Goal: Navigation & Orientation: Find specific page/section

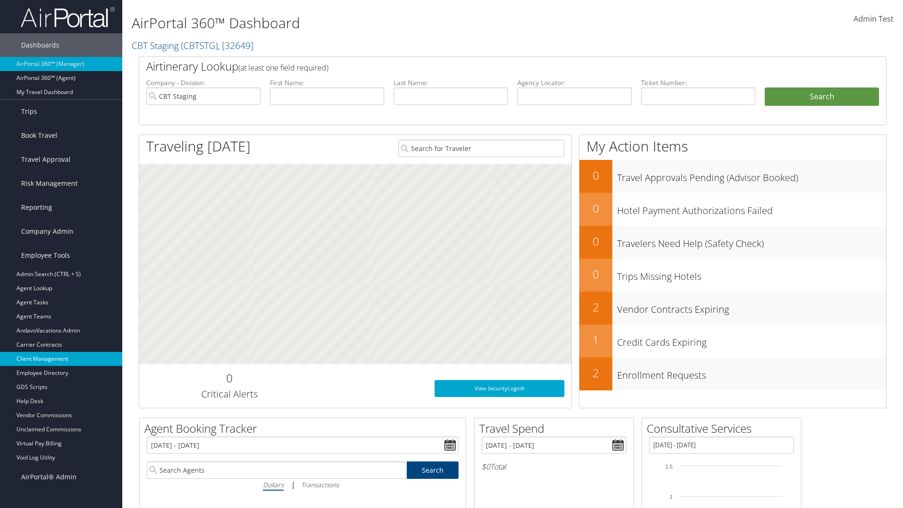
click at [61, 359] on link "Client Management" at bounding box center [61, 359] width 122 height 14
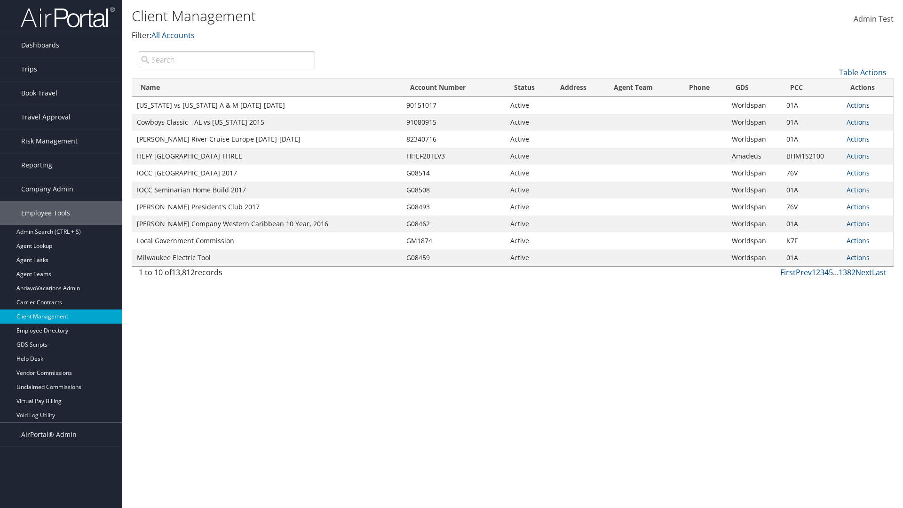
click at [857, 105] on link "Actions" at bounding box center [857, 105] width 23 height 9
click at [826, 118] on link "View Client" at bounding box center [826, 119] width 80 height 16
click at [857, 105] on link "Actions" at bounding box center [857, 105] width 23 height 9
click at [826, 134] on link "Company Settings" at bounding box center [826, 135] width 80 height 16
